Goal: Entertainment & Leisure: Consume media (video, audio)

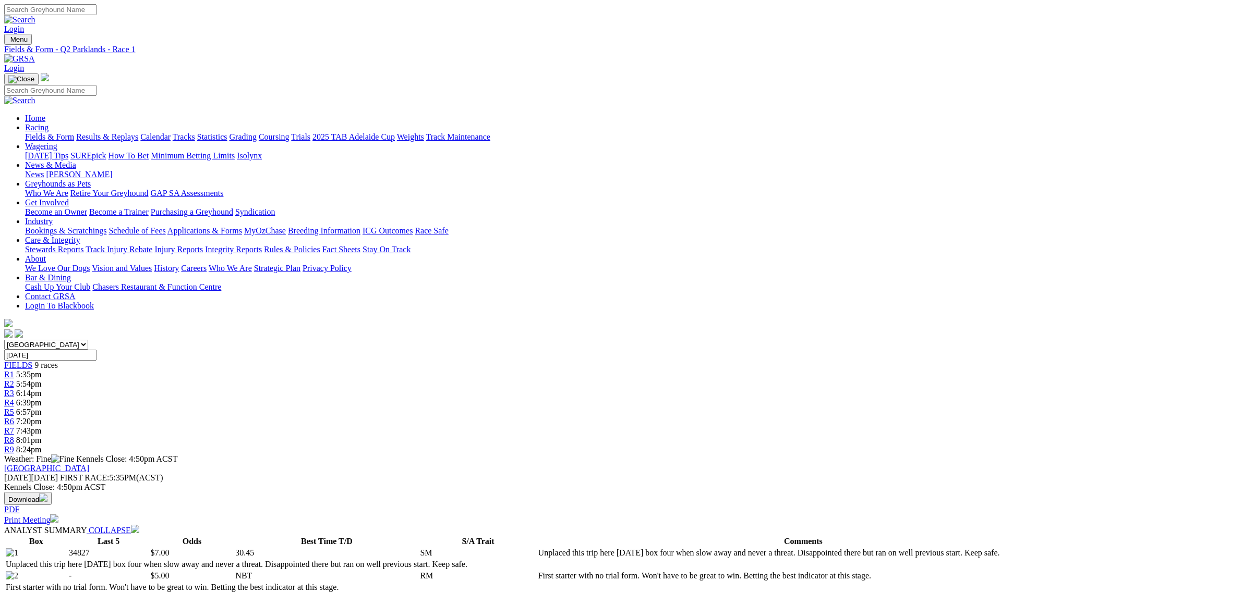
click at [74, 132] on link "Fields & Form" at bounding box center [49, 136] width 49 height 9
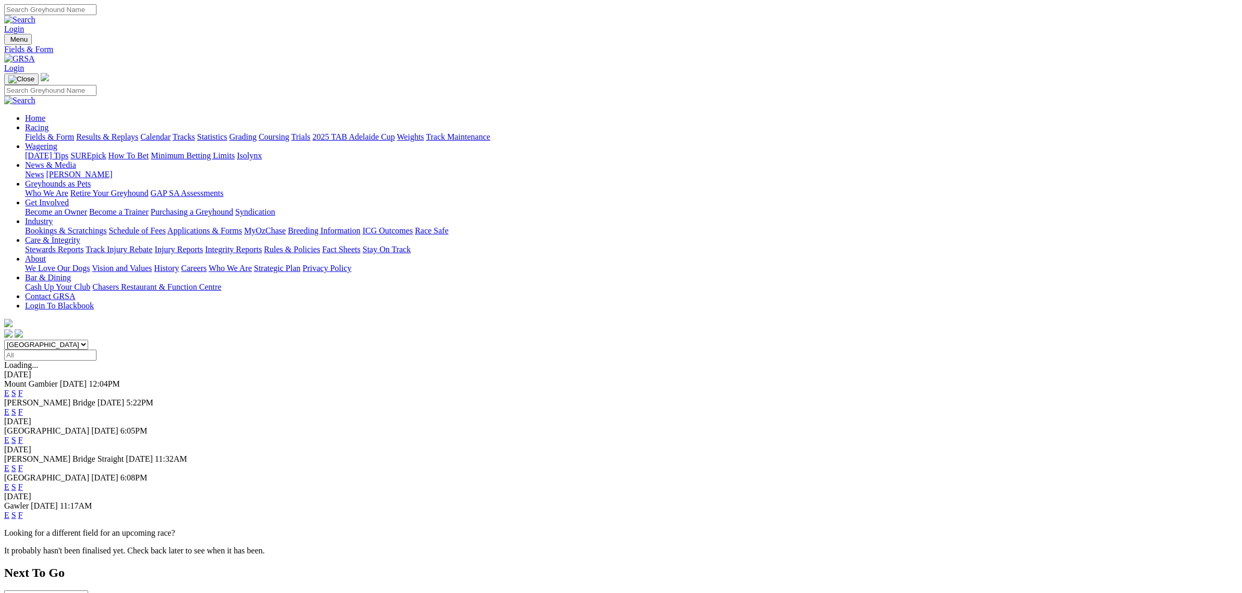
click at [88, 340] on select "[GEOGRAPHIC_DATA] [GEOGRAPHIC_DATA] [GEOGRAPHIC_DATA] [GEOGRAPHIC_DATA] [GEOGRA…" at bounding box center [46, 345] width 84 height 10
select select "[GEOGRAPHIC_DATA]"
click at [88, 340] on select "[GEOGRAPHIC_DATA] [GEOGRAPHIC_DATA] [GEOGRAPHIC_DATA] [GEOGRAPHIC_DATA] [GEOGRA…" at bounding box center [46, 345] width 84 height 10
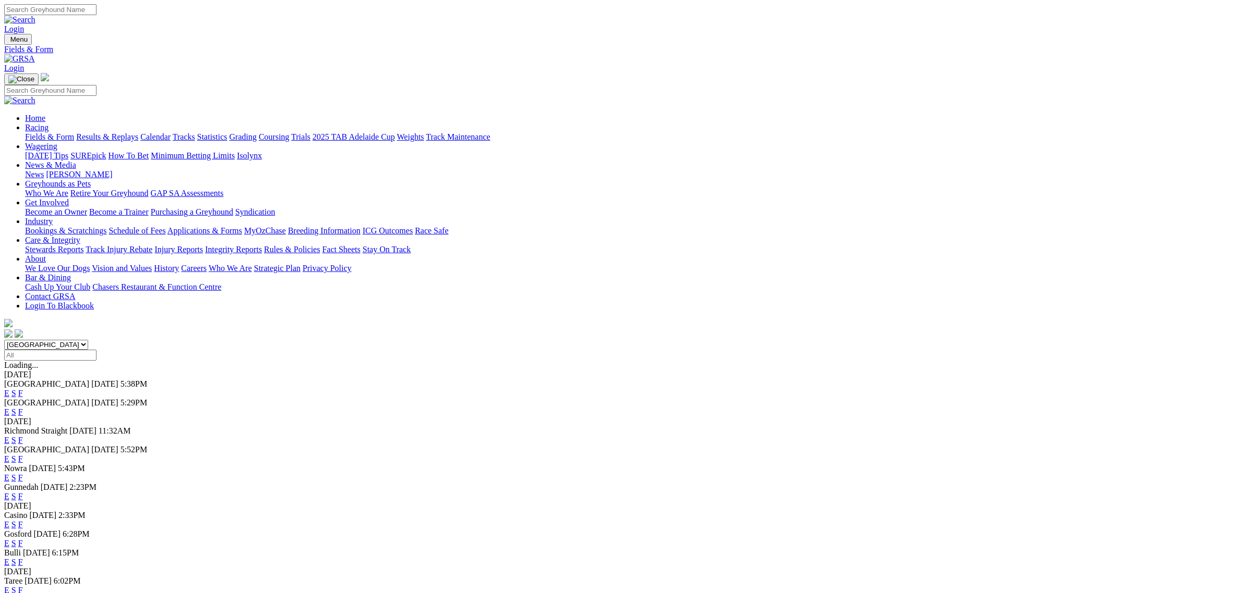
click at [9, 389] on link "E" at bounding box center [6, 393] width 5 height 9
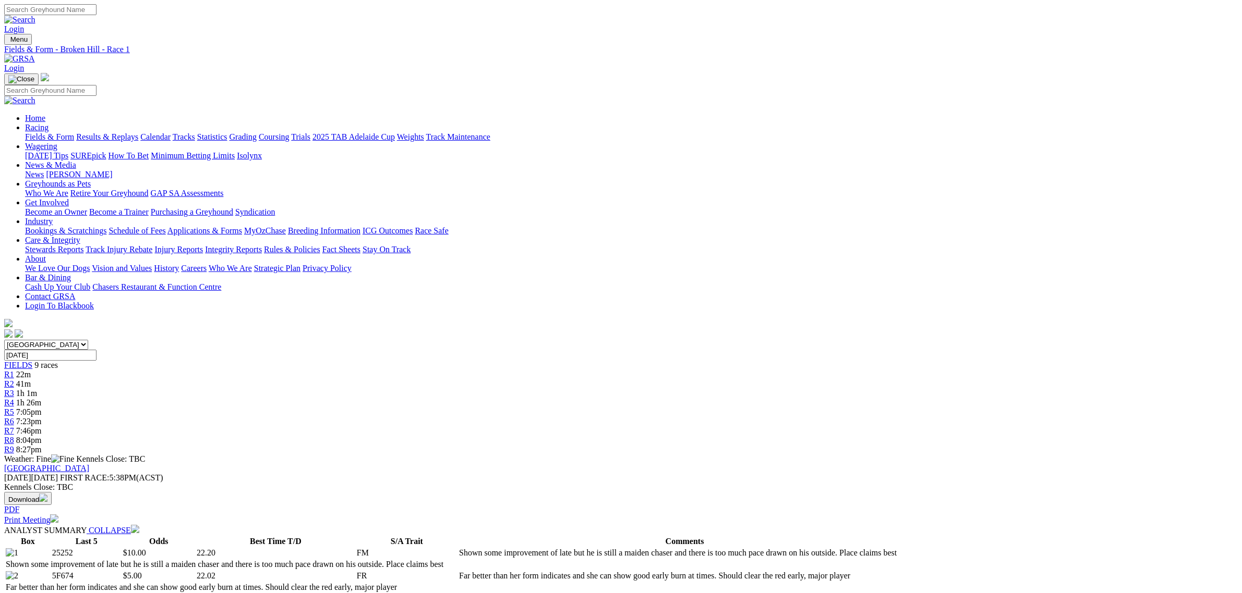
click at [31, 380] on span "41m" at bounding box center [23, 384] width 15 height 9
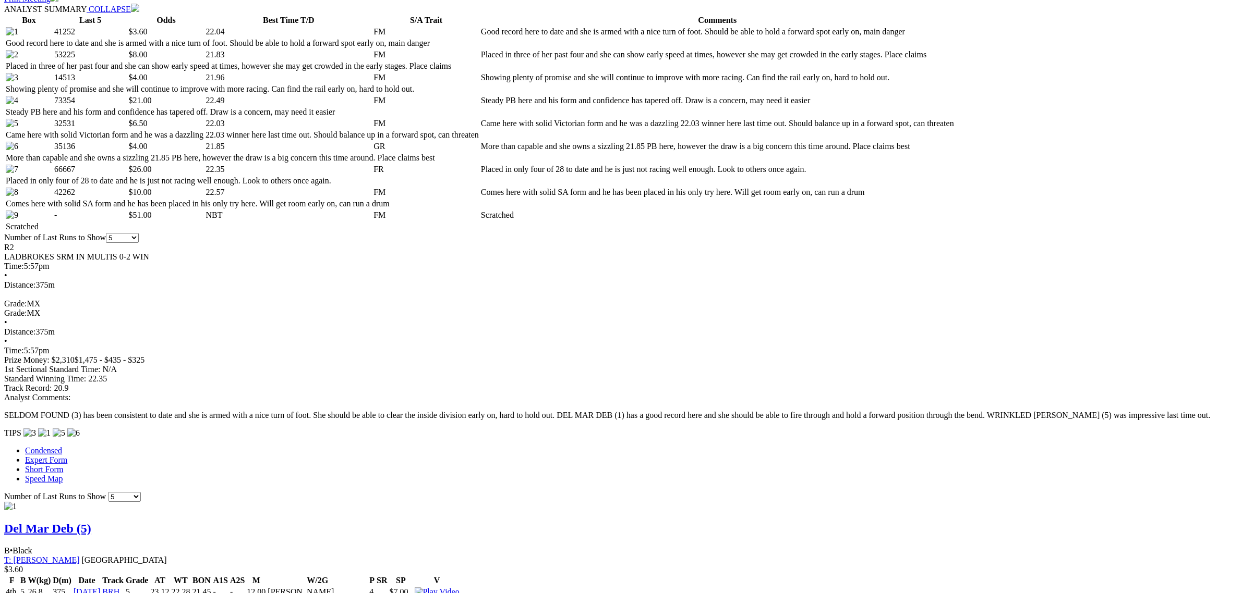
scroll to position [456, 0]
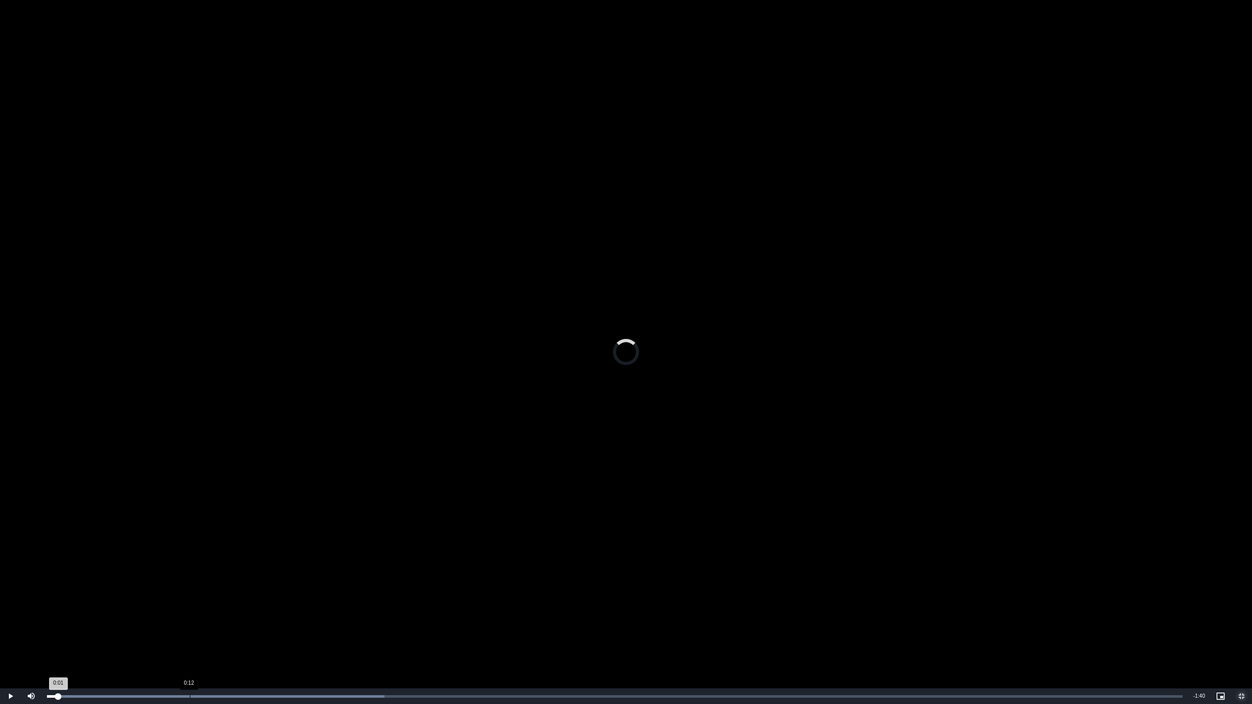
click at [188, 593] on div "Loaded : 29.73% 0:12 0:01" at bounding box center [615, 696] width 1146 height 16
click at [234, 593] on div "0:16" at bounding box center [140, 696] width 187 height 3
click at [240, 593] on div "0:17" at bounding box center [143, 696] width 193 height 3
click at [249, 593] on div "Loaded : 65.41% 0:18 0:17" at bounding box center [615, 696] width 1146 height 16
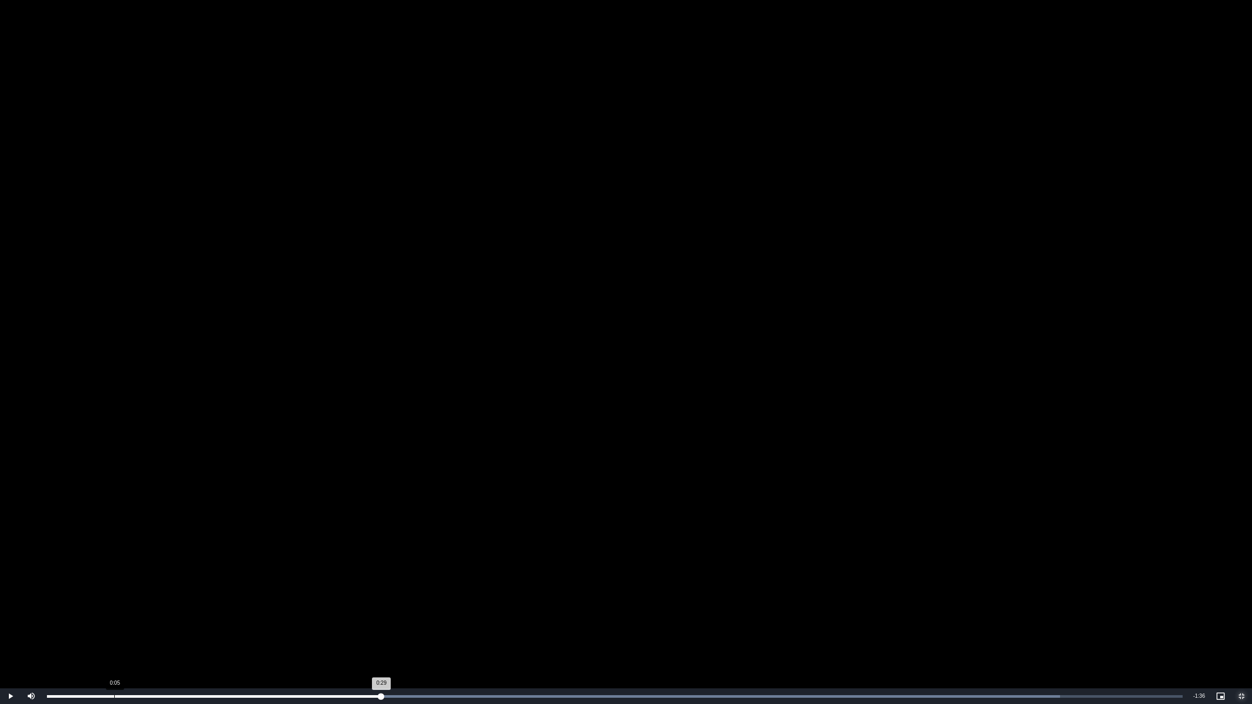
click at [114, 593] on div "Loaded : 89.20% 0:05 0:29" at bounding box center [615, 696] width 1146 height 16
click at [188, 593] on div "Loaded : 89.20% 0:16 0:08" at bounding box center [615, 696] width 1146 height 16
click at [212, 593] on div "Loaded : 89.20% 0:14 0:12" at bounding box center [615, 696] width 1146 height 16
click at [234, 593] on div "Loaded : 89.20% 0:16 0:14" at bounding box center [615, 696] width 1146 height 16
click at [249, 593] on div "Loaded : 89.20% 0:16 0:17" at bounding box center [615, 696] width 1146 height 16
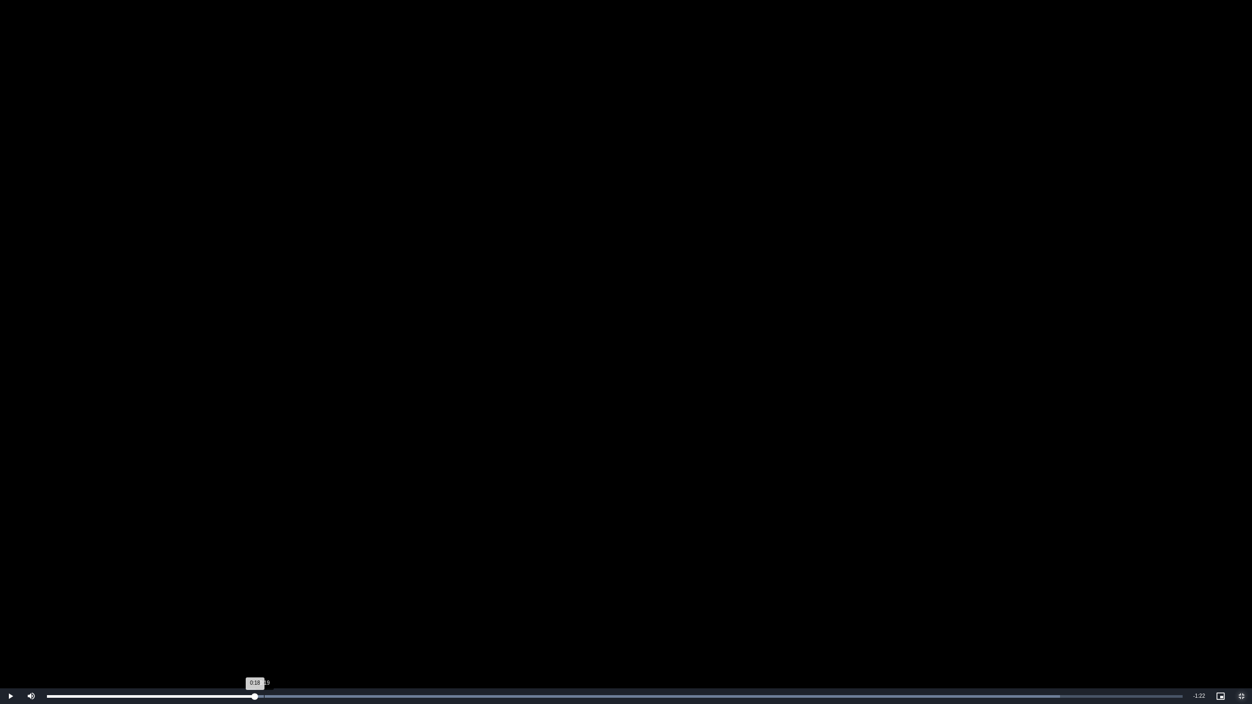
click at [264, 593] on div "Loaded : 89.20% 0:19 0:18" at bounding box center [615, 696] width 1146 height 16
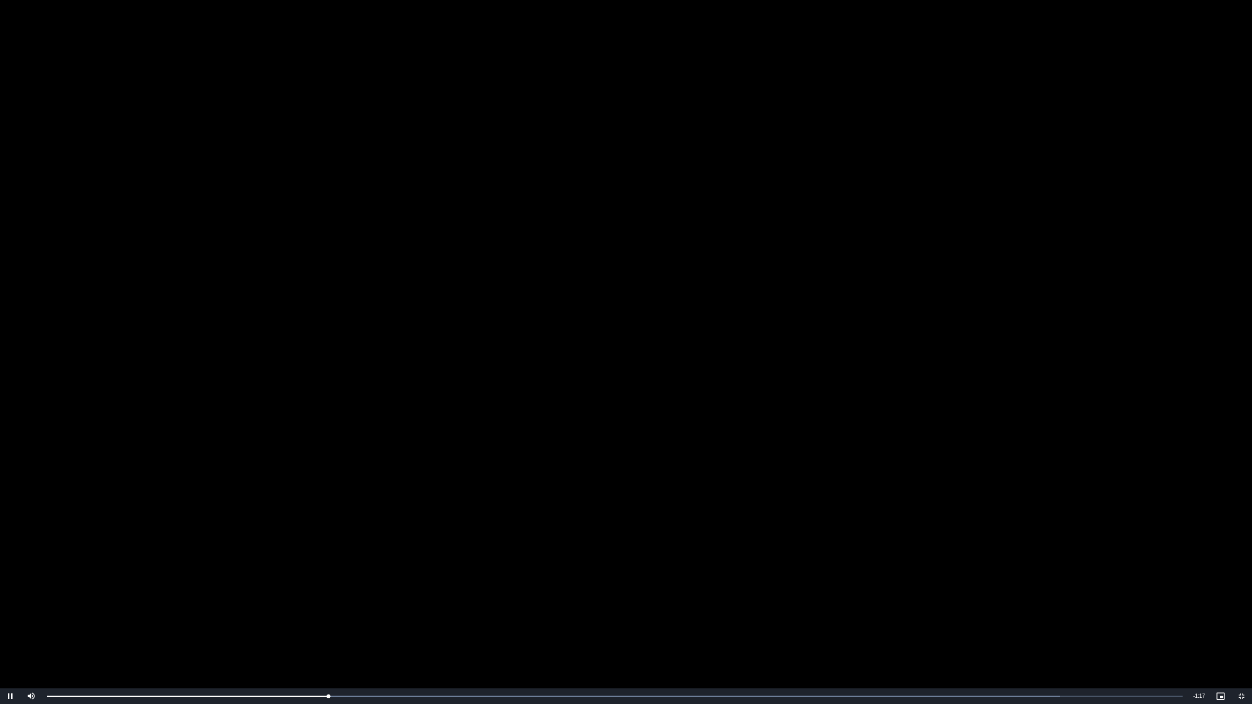
click at [451, 410] on video "To view this video please enable JavaScript, and consider upgrading to a web br…" at bounding box center [626, 352] width 1252 height 704
click at [459, 392] on video "To view this video please enable JavaScript, and consider upgrading to a web br…" at bounding box center [626, 352] width 1252 height 704
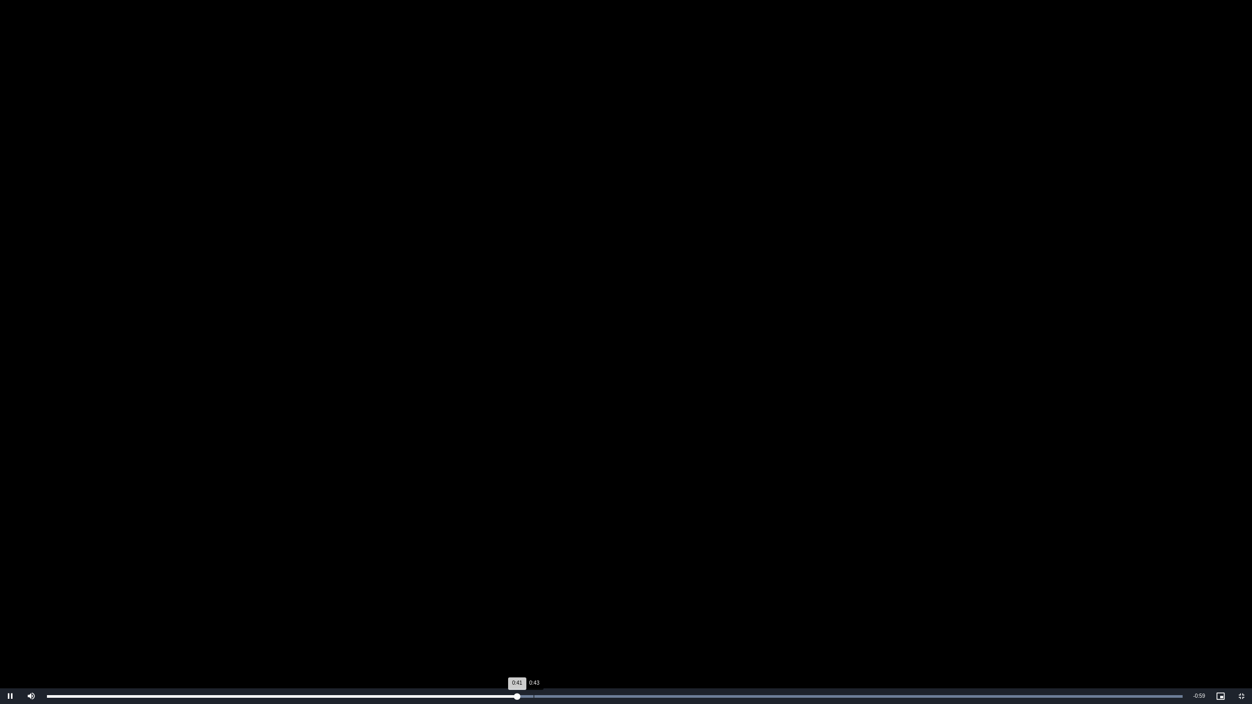
click at [535, 593] on div "Loaded : 100.00% 0:43 0:41" at bounding box center [615, 696] width 1146 height 16
click at [577, 593] on div "Loaded : 100.00% 0:43 0:43" at bounding box center [615, 696] width 1146 height 16
click at [653, 593] on div "Loaded : 100.00% 0:53 0:47" at bounding box center [615, 696] width 1146 height 16
click at [720, 593] on div "Loaded : 100.00% 0:59 0:54" at bounding box center [615, 696] width 1146 height 16
click at [779, 593] on div "Loaded : 100.00% 1:00 0:59" at bounding box center [615, 696] width 1146 height 16
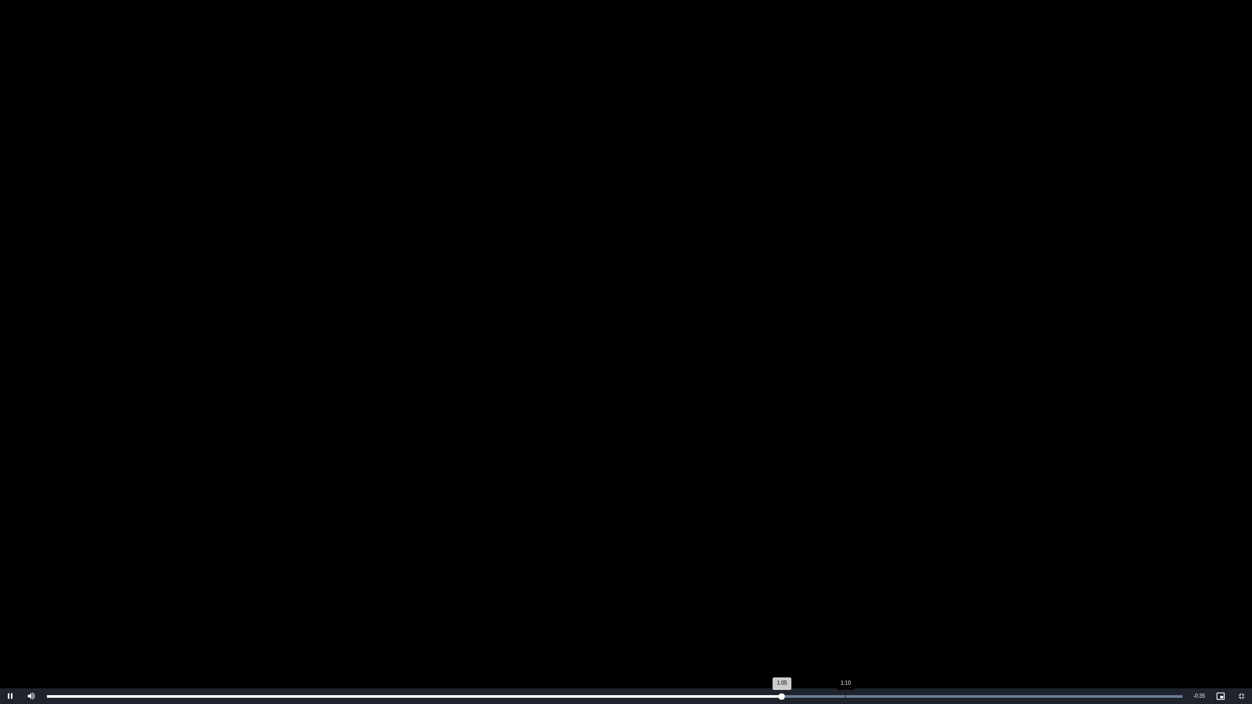
click at [845, 593] on div "Loaded : 100.00% 1:10 1:05" at bounding box center [615, 696] width 1146 height 16
click at [794, 593] on div "1:11" at bounding box center [449, 696] width 805 height 3
click at [814, 593] on div "Loaded : 100.00% 1:08 1:06" at bounding box center [615, 696] width 1146 height 16
click at [821, 593] on div "Loaded : 100.00% 1:08 1:08" at bounding box center [615, 696] width 1146 height 16
click at [830, 593] on div "Loaded : 100.00% 1:09 1:08" at bounding box center [615, 696] width 1146 height 16
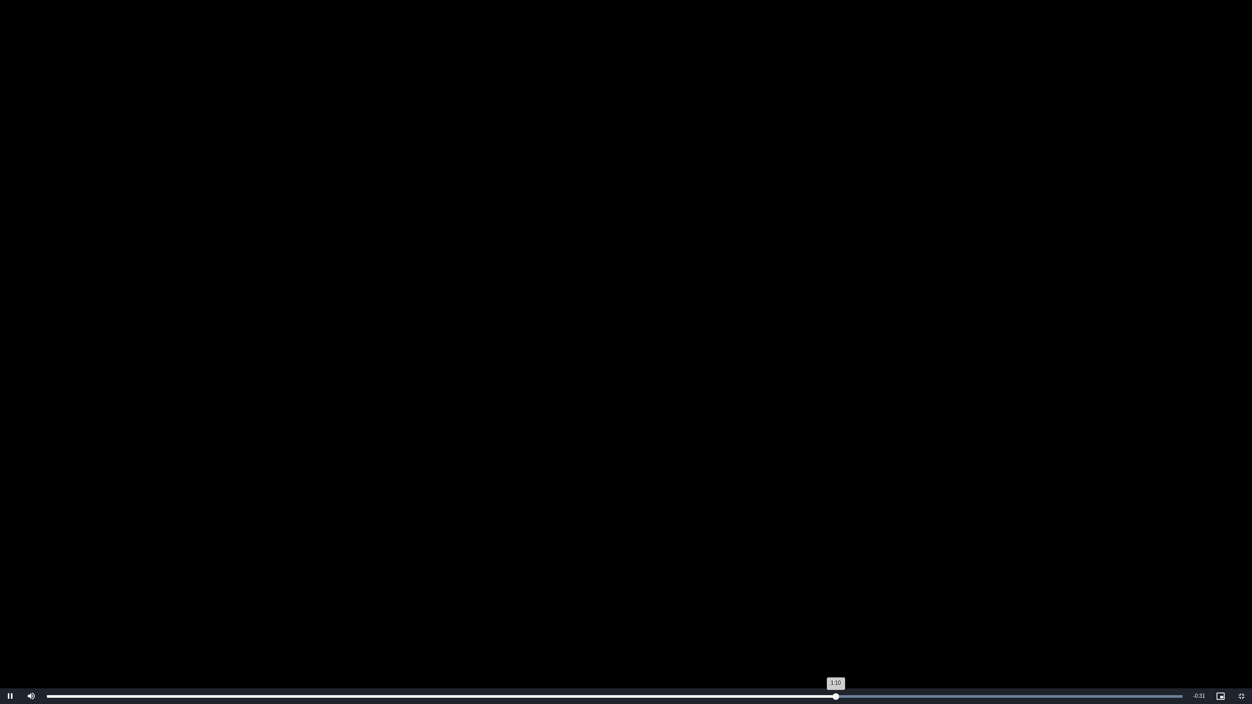
click at [835, 593] on div "1:10" at bounding box center [441, 696] width 789 height 3
click at [848, 593] on div "Loaded : 100.00% 1:10 1:10" at bounding box center [614, 696] width 1135 height 3
click at [917, 593] on div "Progress Bar" at bounding box center [665, 696] width 1034 height 3
click at [880, 593] on div "Loaded : 100.00% 1:18 1:17" at bounding box center [615, 696] width 1146 height 16
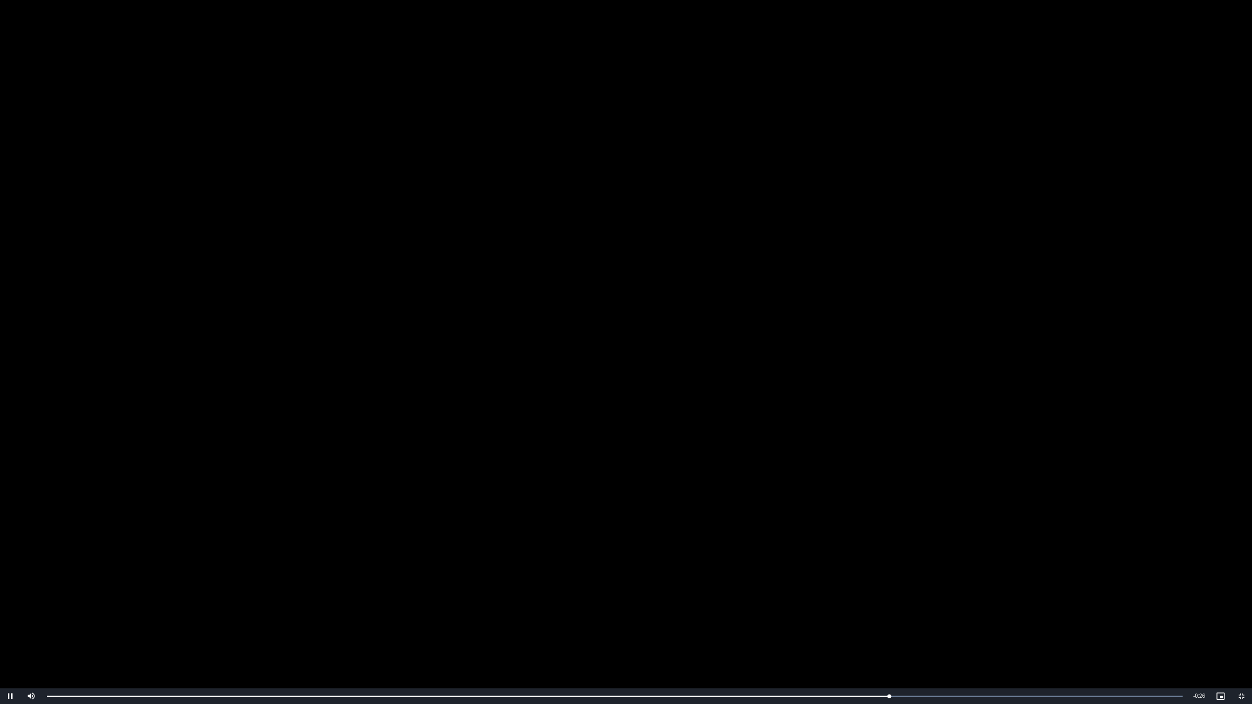
click at [957, 518] on video "To view this video please enable JavaScript, and consider upgrading to a web br…" at bounding box center [626, 352] width 1252 height 704
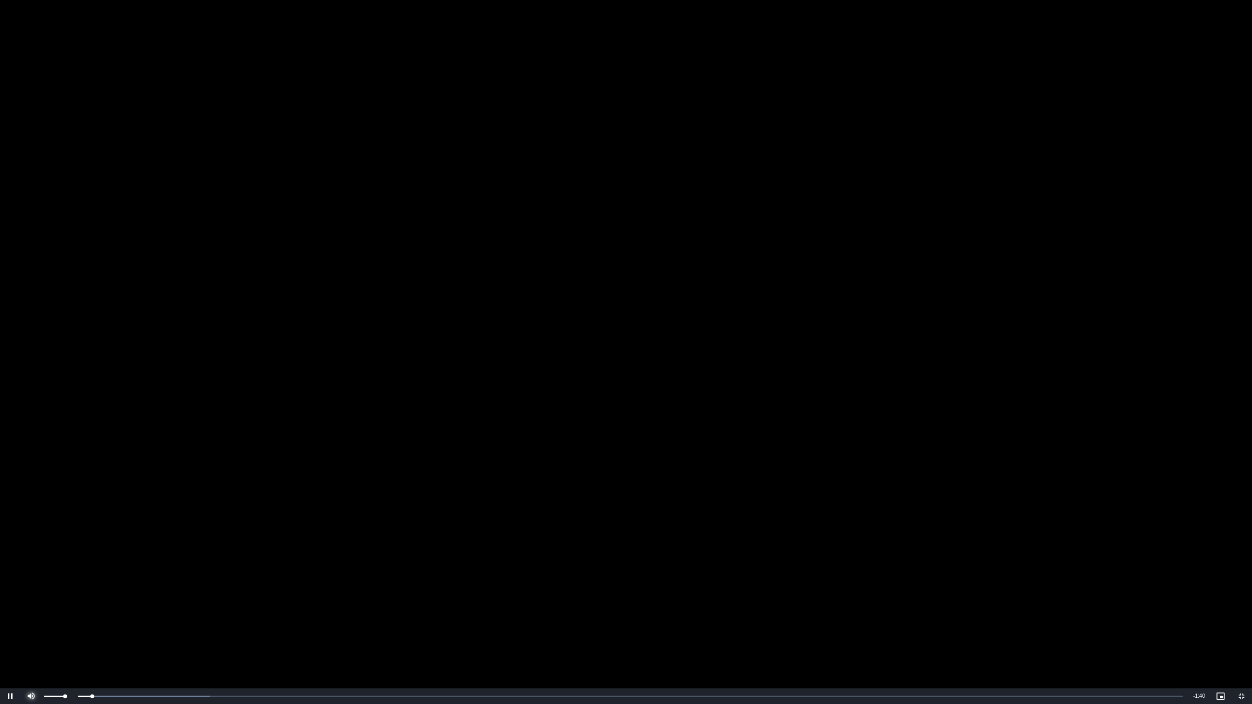
click at [37, 593] on span "Video Player" at bounding box center [31, 696] width 21 height 0
click at [120, 593] on div "Loaded : 11.89% 0:03 0:01" at bounding box center [615, 696] width 1146 height 16
click at [174, 593] on div "Loaded : 41.63% 0:10 0:08" at bounding box center [615, 696] width 1146 height 16
click at [222, 593] on div "Loaded : 41.63% 0:15 0:11" at bounding box center [615, 696] width 1146 height 16
click at [260, 593] on div "Loaded : 47.57% 0:18 0:15" at bounding box center [615, 696] width 1146 height 16
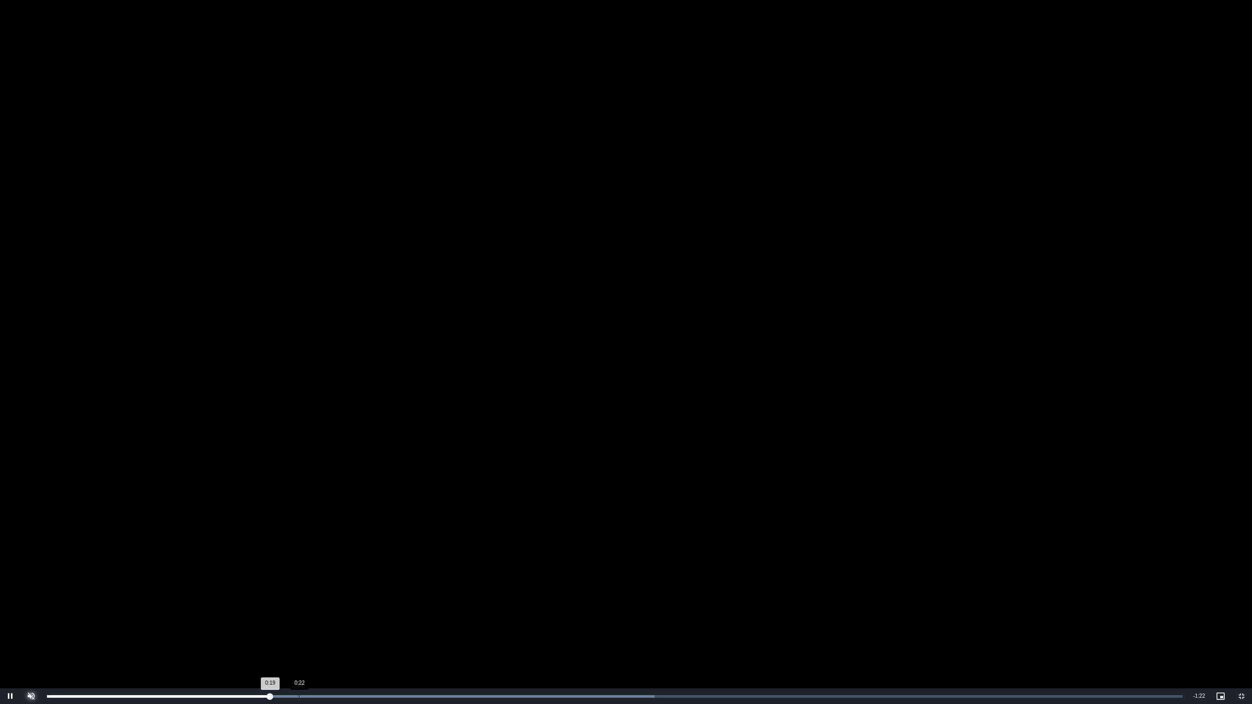
click at [300, 593] on div "Loaded : 53.52% 0:22 0:19" at bounding box center [615, 696] width 1146 height 16
click at [330, 593] on div "Loaded : 59.47% 0:25 0:23" at bounding box center [615, 696] width 1146 height 16
click at [302, 593] on div "0:26" at bounding box center [193, 696] width 293 height 3
click at [413, 593] on div "Loaded : 95.14% 0:32 0:31" at bounding box center [615, 696] width 1146 height 16
click at [438, 593] on div "Loaded : 95.14% 0:33 0:32" at bounding box center [615, 696] width 1146 height 16
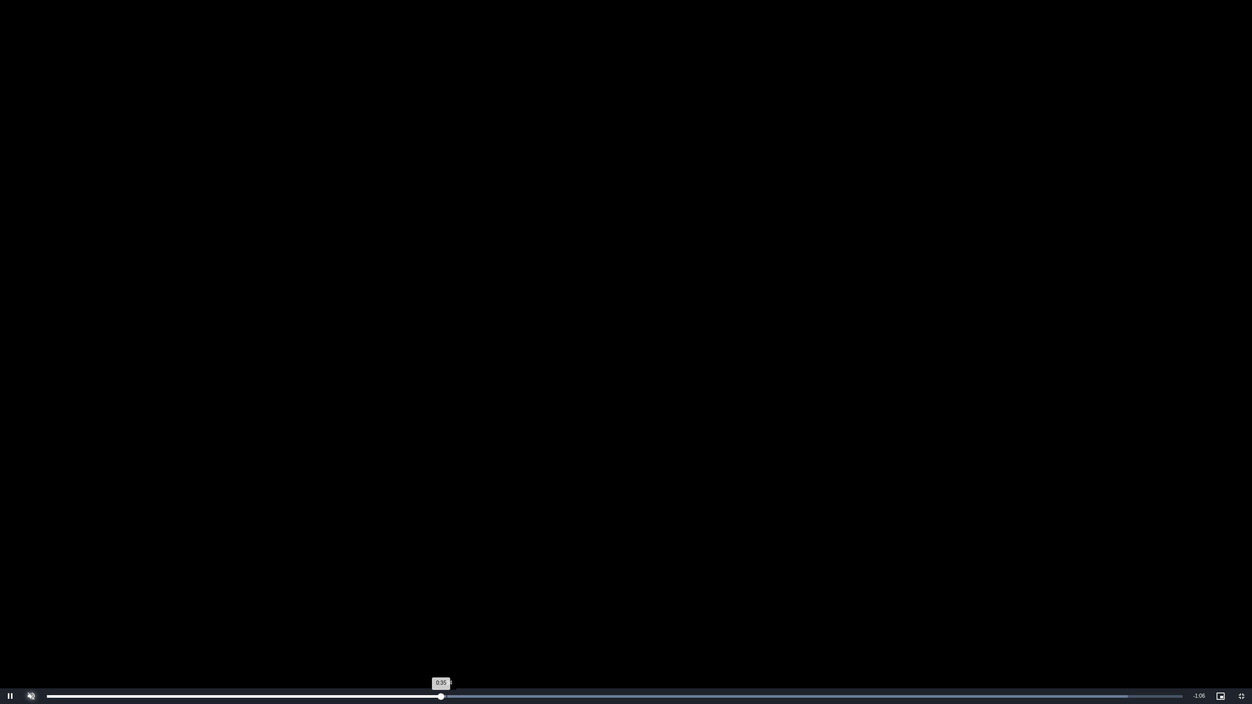
click at [459, 593] on div "Loaded : 95.14% 0:34 0:35" at bounding box center [615, 696] width 1146 height 16
click at [486, 593] on div "Loaded : 95.14% 0:38 0:36" at bounding box center [615, 696] width 1146 height 16
click at [501, 593] on div "Loaded : 100.00% 0:40 0:40" at bounding box center [615, 696] width 1146 height 16
click at [532, 593] on div "Loaded : 100.00% 0:43 0:40" at bounding box center [615, 696] width 1146 height 16
click at [549, 593] on div "Loaded : 100.00% 0:44 0:43" at bounding box center [615, 696] width 1146 height 16
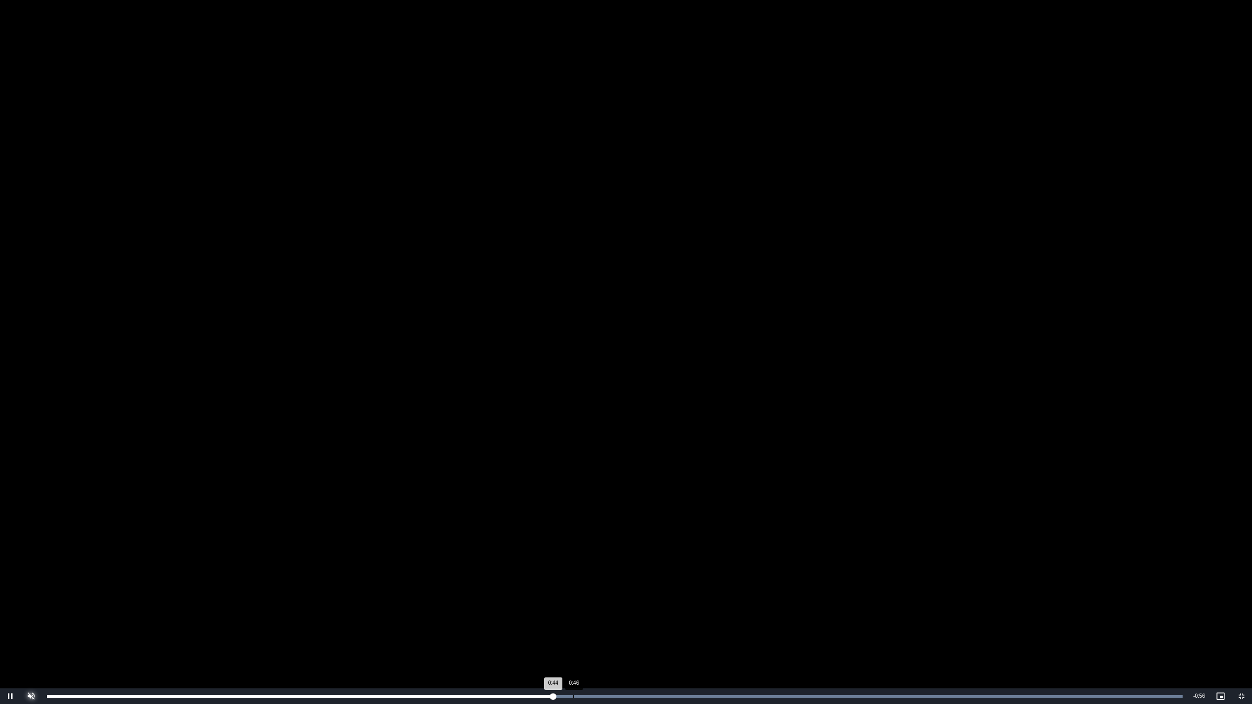
click at [574, 593] on div "Loaded : 100.00% 0:46 0:44" at bounding box center [615, 696] width 1146 height 16
click at [619, 593] on div "Loaded : 100.00% 0:50 0:46" at bounding box center [615, 696] width 1146 height 16
click at [734, 593] on div "Loaded : 100.00% 1:00 0:50" at bounding box center [615, 696] width 1146 height 16
click at [830, 593] on div "Loaded : 100.00% 1:09 1:01" at bounding box center [615, 696] width 1146 height 16
click at [898, 593] on div "Loaded : 100.00% 1:09 1:09" at bounding box center [615, 696] width 1146 height 16
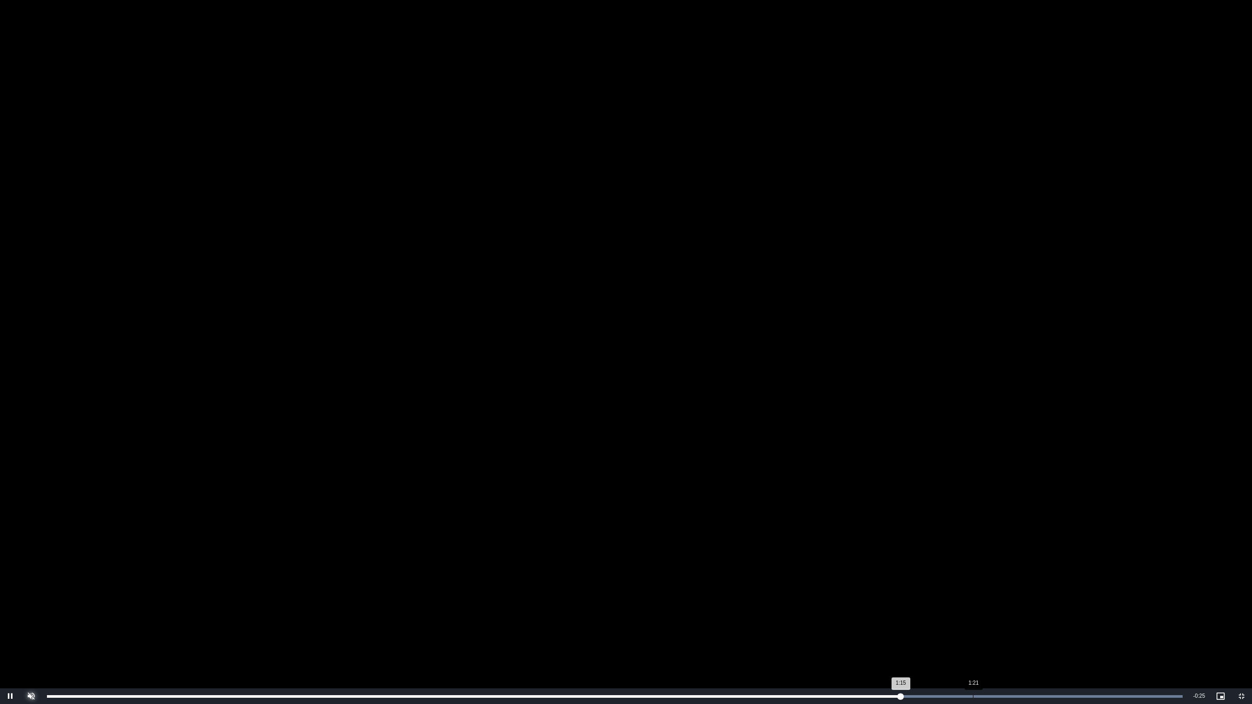
click at [973, 593] on div "Loaded : 100.00% 1:21 1:15" at bounding box center [615, 696] width 1146 height 16
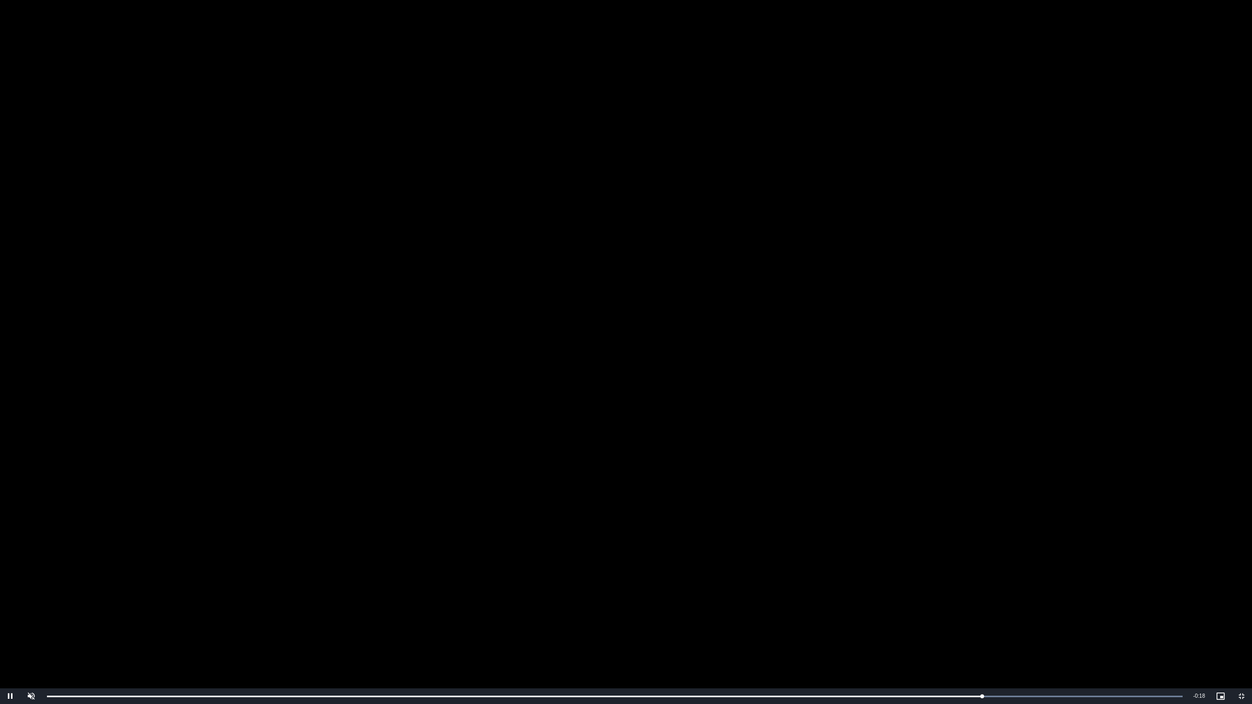
click at [477, 358] on video "To view this video please enable JavaScript, and consider upgrading to a web br…" at bounding box center [626, 352] width 1252 height 704
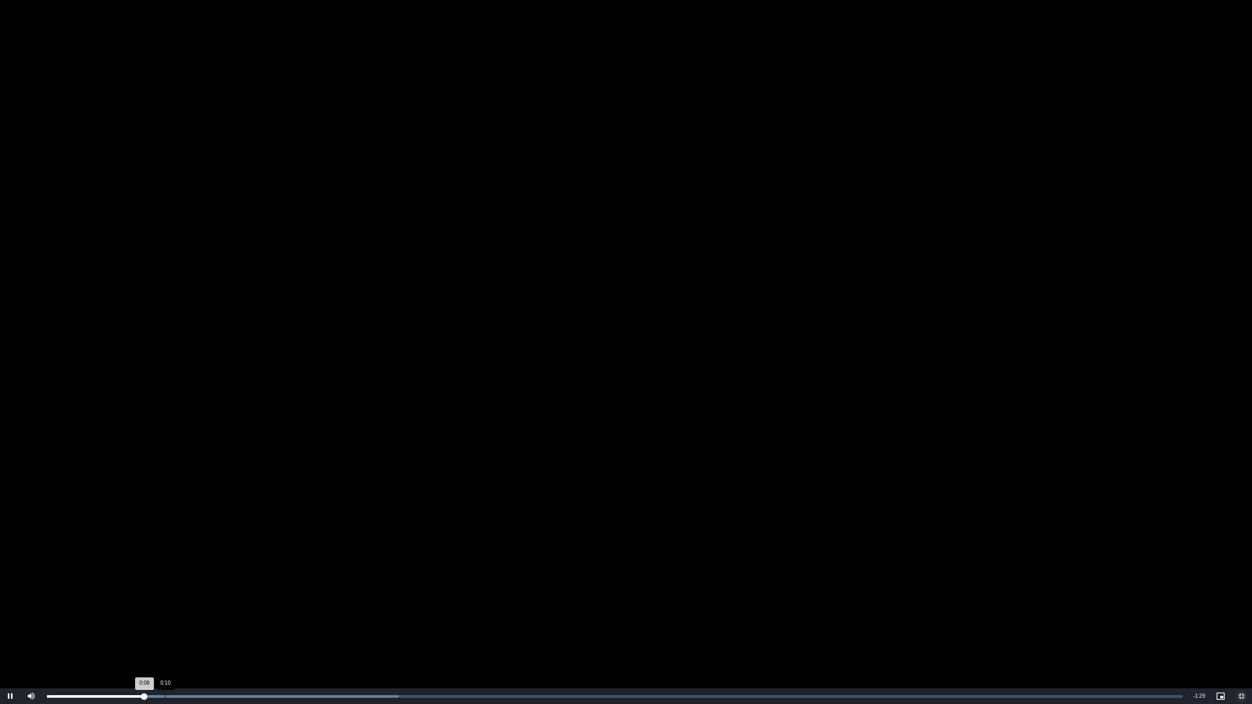
click at [258, 593] on div "Loaded : 30.96% 0:10 0:08" at bounding box center [615, 696] width 1146 height 16
click at [287, 593] on div "Loaded : 30.96% 0:20 0:18" at bounding box center [615, 696] width 1146 height 16
click at [329, 593] on div "Loaded : 37.15% 0:24 0:20" at bounding box center [615, 696] width 1146 height 16
click at [347, 593] on div "Loaded : 37.15% 0:24 0:24" at bounding box center [615, 696] width 1146 height 16
click at [400, 593] on div "Loaded : 55.73% 0:30 0:30" at bounding box center [615, 696] width 1146 height 16
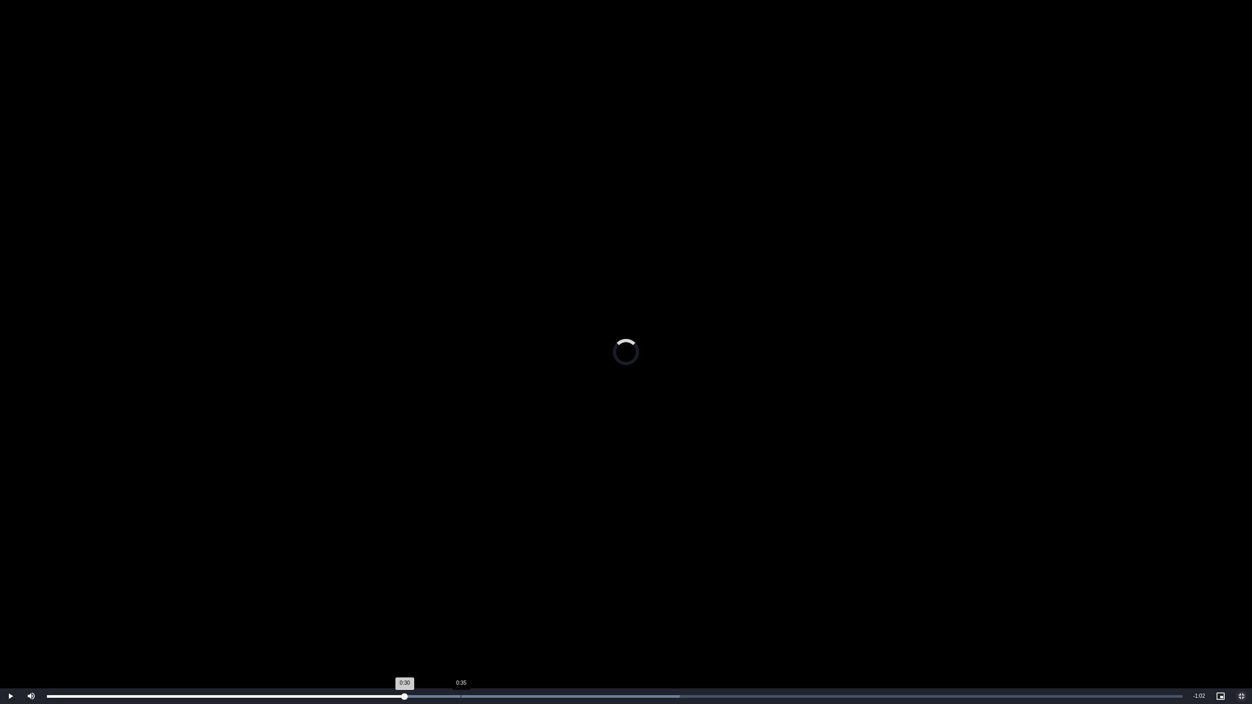
click at [460, 593] on div "Loaded : 55.73% 0:35 0:30" at bounding box center [615, 696] width 1146 height 16
click at [523, 593] on div "Loaded : 61.92% 0:40 0:40" at bounding box center [615, 696] width 1146 height 16
click at [569, 593] on div "Loaded : 61.92% 0:44 0:44" at bounding box center [615, 696] width 1146 height 16
click at [635, 593] on div "Loaded : 68.11% 0:50 0:44" at bounding box center [615, 696] width 1146 height 16
click at [725, 593] on div "Loaded : 74.30% 0:57 0:50" at bounding box center [615, 696] width 1146 height 16
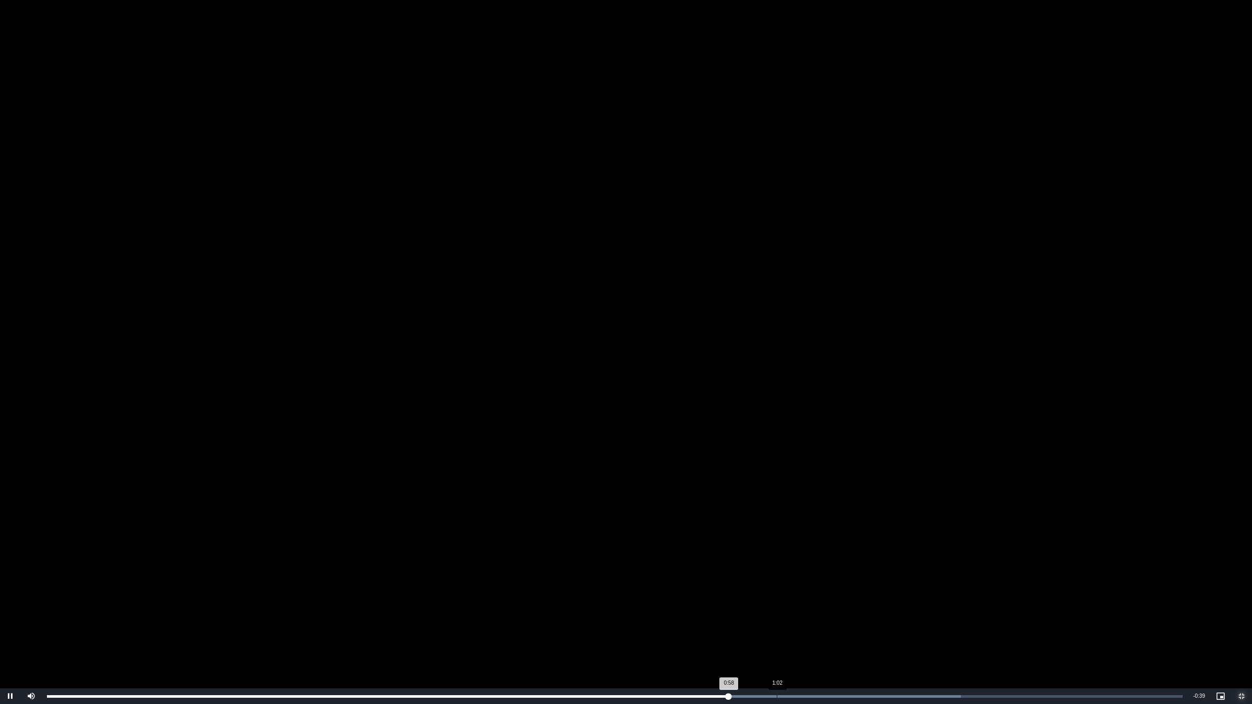
click at [820, 593] on div "Loaded : 80.49% 1:02 0:58" at bounding box center [615, 696] width 1146 height 16
click at [742, 456] on video "To view this video please enable JavaScript, and consider upgrading to a web br…" at bounding box center [626, 352] width 1252 height 704
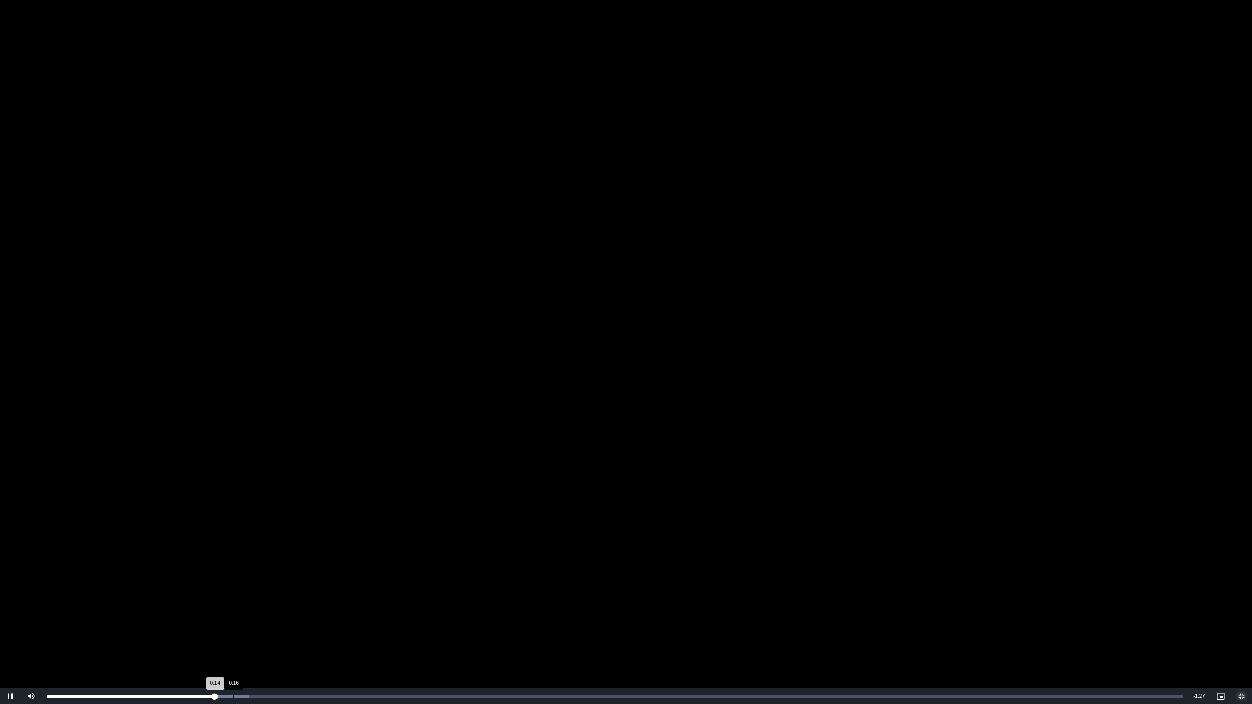
click at [233, 593] on div "Loaded : 17.84% 0:16 0:14" at bounding box center [614, 696] width 1135 height 3
click at [251, 593] on div "Loaded : 77.30% 0:18 0:23" at bounding box center [615, 696] width 1146 height 16
click at [264, 593] on div "Loaded : 77.30% 0:19 0:18" at bounding box center [615, 696] width 1146 height 16
click at [298, 593] on div "Loaded : 77.30% 0:22 0:21" at bounding box center [615, 696] width 1146 height 16
click at [317, 593] on div "Loaded : 77.30% 0:24 0:22" at bounding box center [615, 696] width 1146 height 16
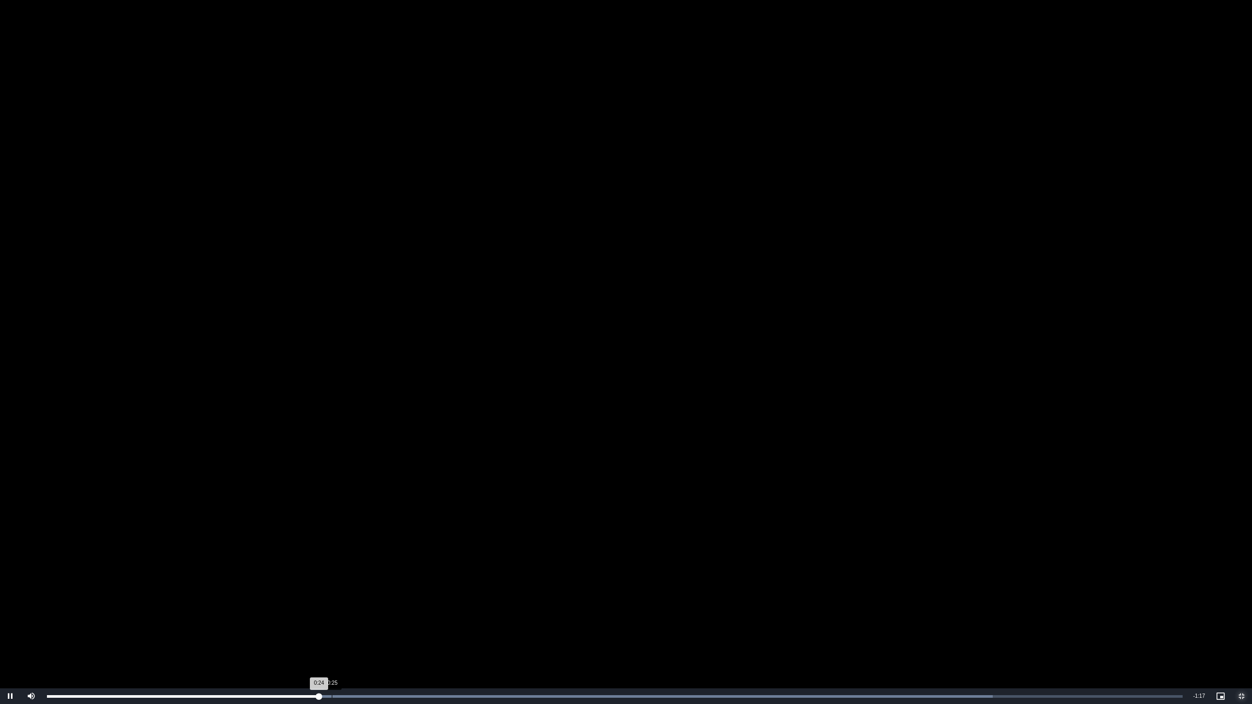
click at [340, 593] on div "Progress Bar" at bounding box center [587, 696] width 810 height 3
click at [663, 593] on div "Loaded : 83.25% 0:54 0:54" at bounding box center [615, 696] width 1146 height 16
click at [818, 546] on video "To view this video please enable JavaScript, and consider upgrading to a web br…" at bounding box center [626, 352] width 1252 height 704
